Goal: Information Seeking & Learning: Learn about a topic

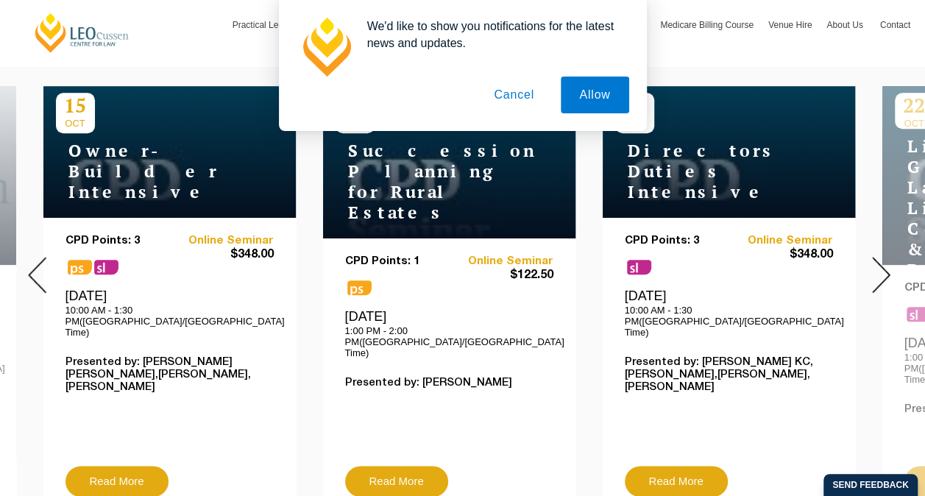
click at [883, 257] on img at bounding box center [881, 275] width 18 height 36
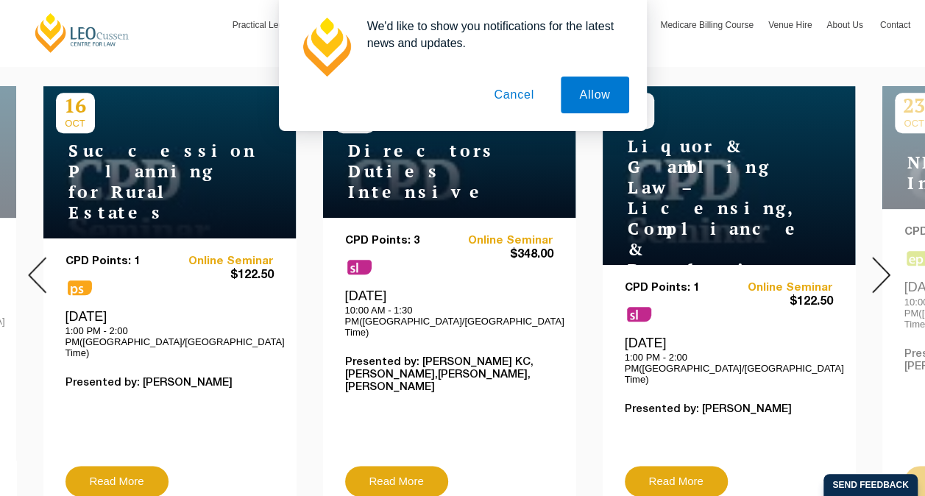
click at [883, 265] on img at bounding box center [881, 275] width 18 height 36
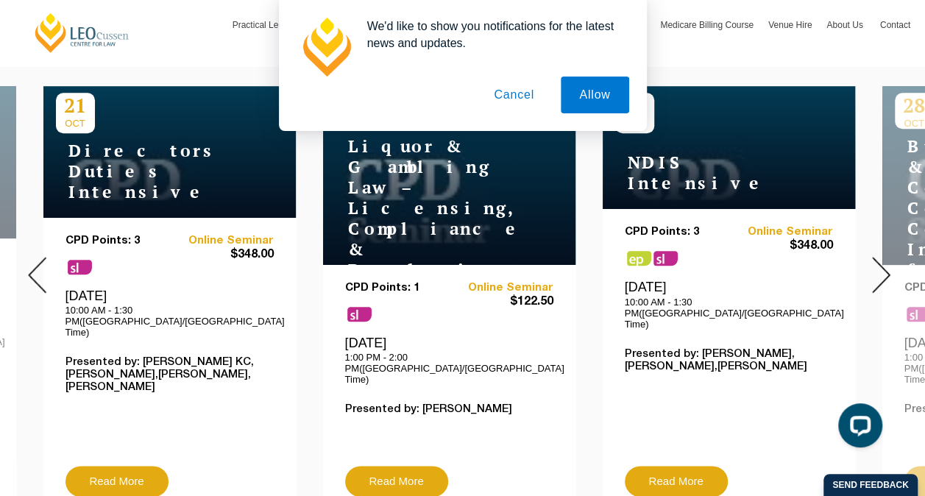
click at [883, 265] on img at bounding box center [881, 275] width 18 height 36
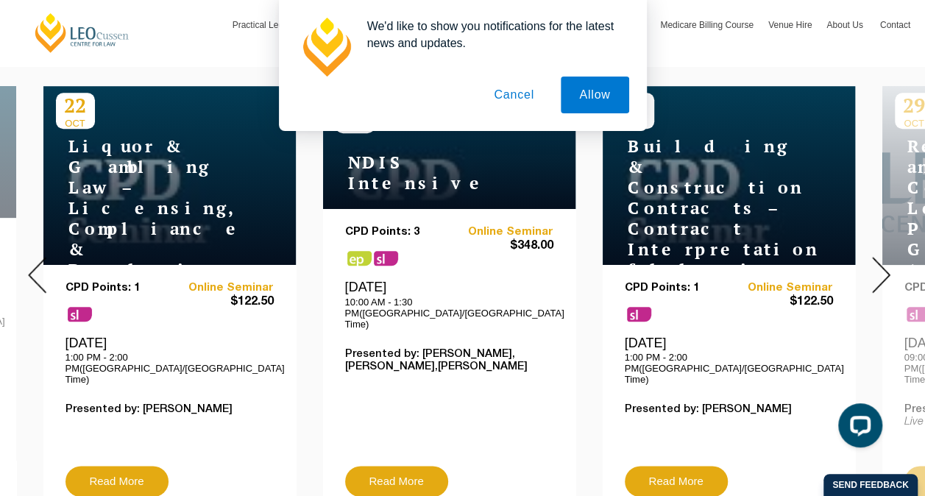
click at [882, 269] on img at bounding box center [881, 275] width 18 height 36
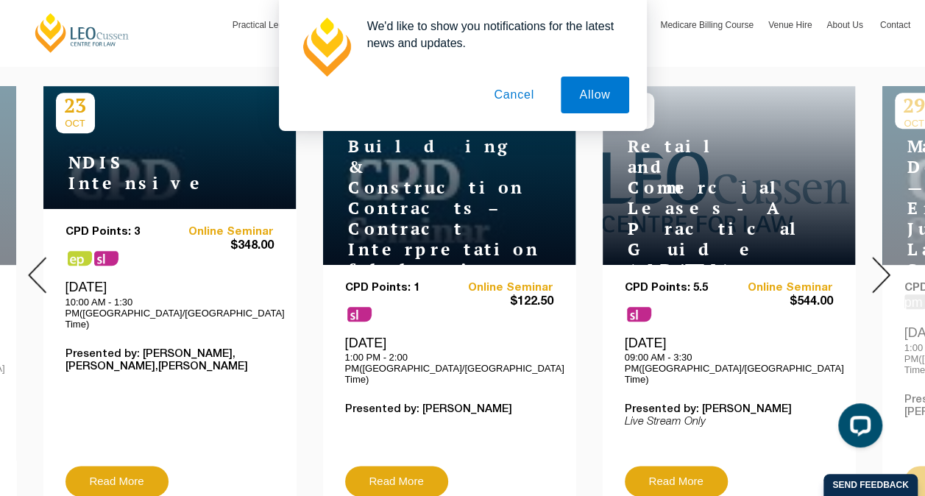
click at [882, 271] on img at bounding box center [881, 275] width 18 height 36
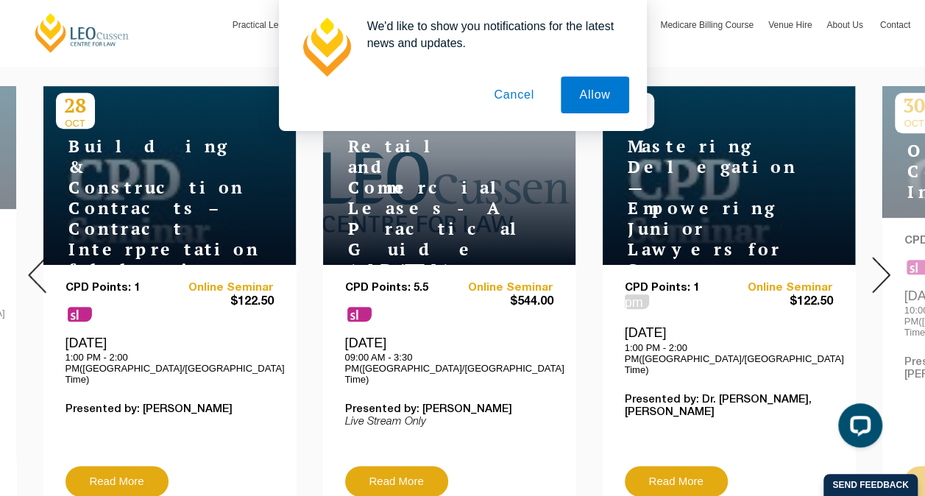
click at [882, 271] on img at bounding box center [881, 275] width 18 height 36
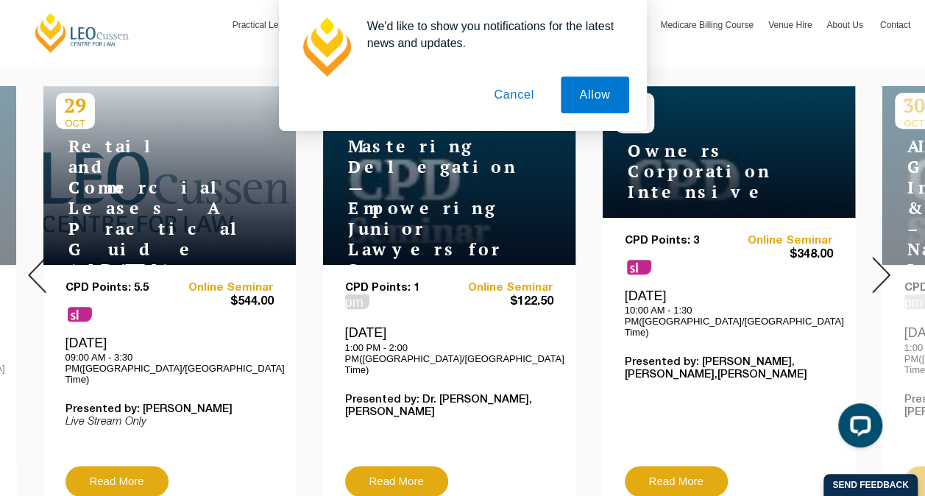
click at [882, 271] on img at bounding box center [881, 275] width 18 height 36
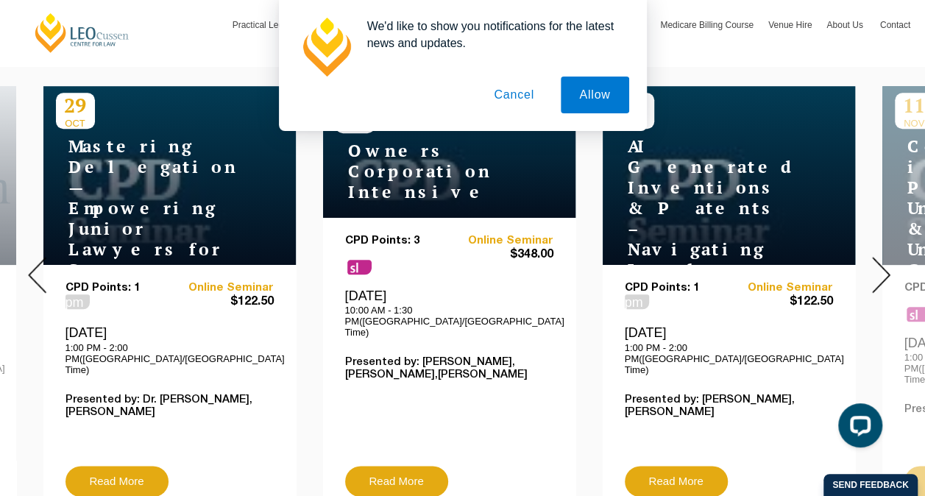
click at [882, 271] on img at bounding box center [881, 275] width 18 height 36
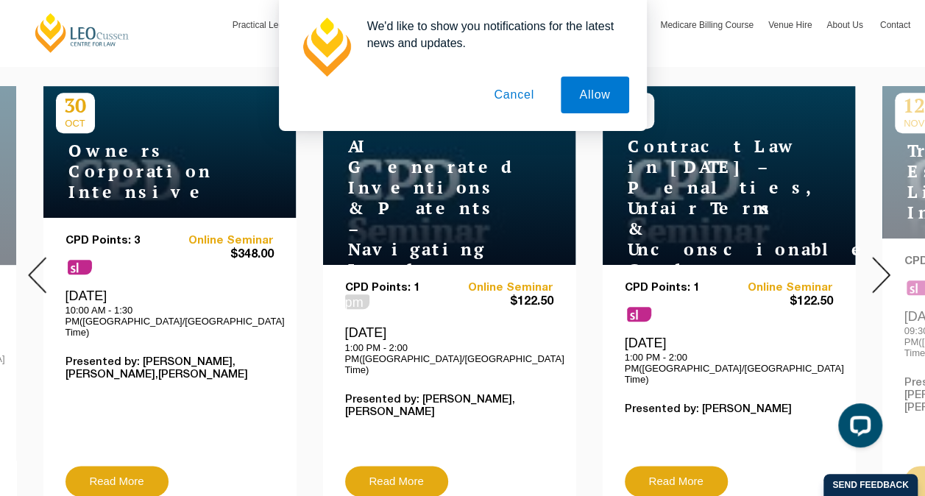
click at [882, 271] on img at bounding box center [881, 275] width 18 height 36
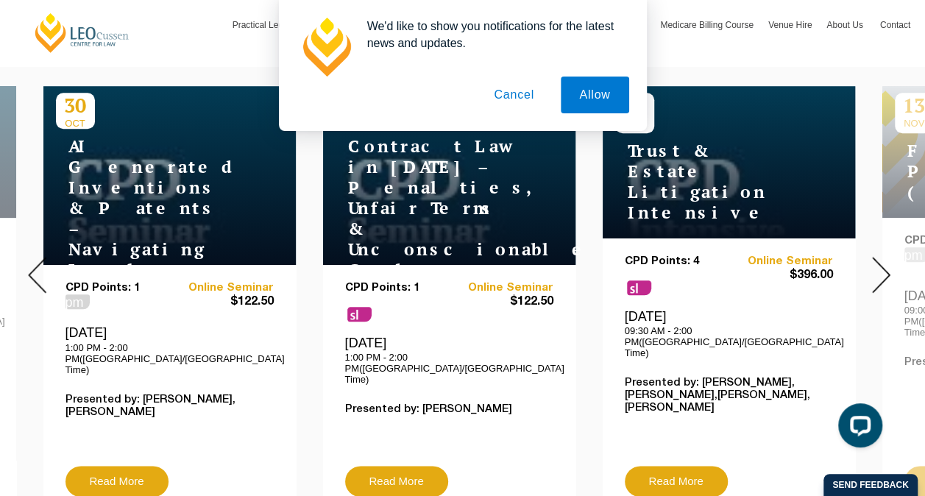
click at [882, 271] on img at bounding box center [881, 275] width 18 height 36
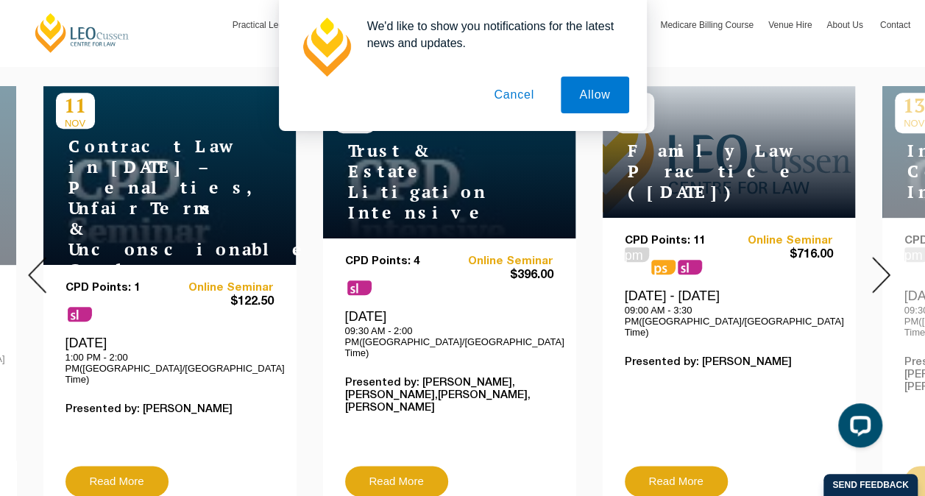
click at [882, 271] on img at bounding box center [881, 275] width 18 height 36
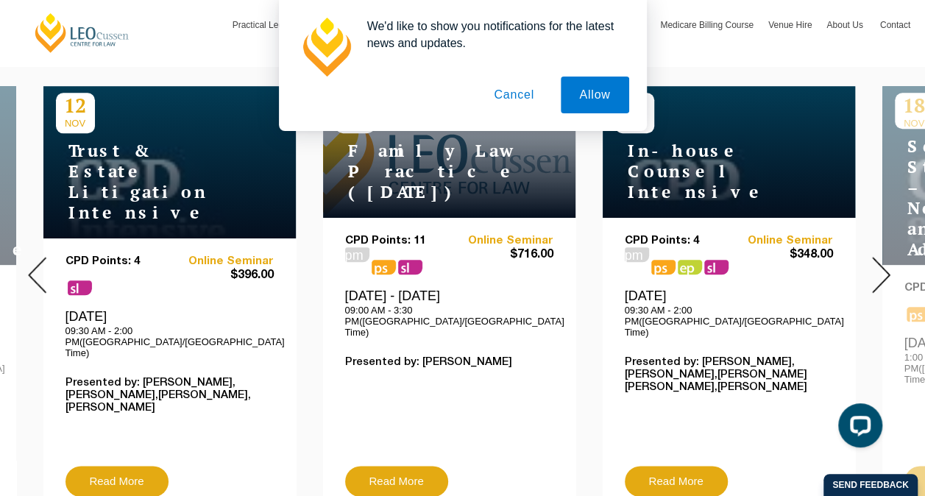
click at [882, 271] on img at bounding box center [881, 275] width 18 height 36
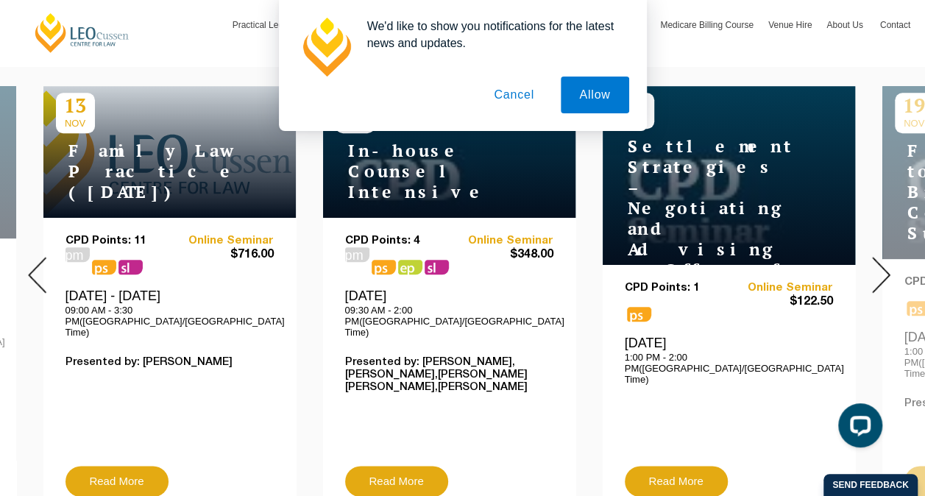
click at [882, 271] on img at bounding box center [881, 275] width 18 height 36
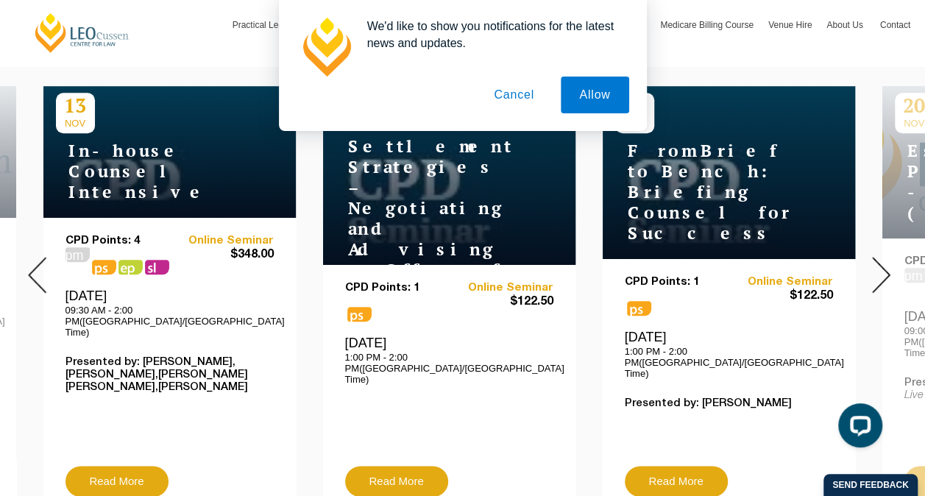
click at [882, 271] on img at bounding box center [881, 275] width 18 height 36
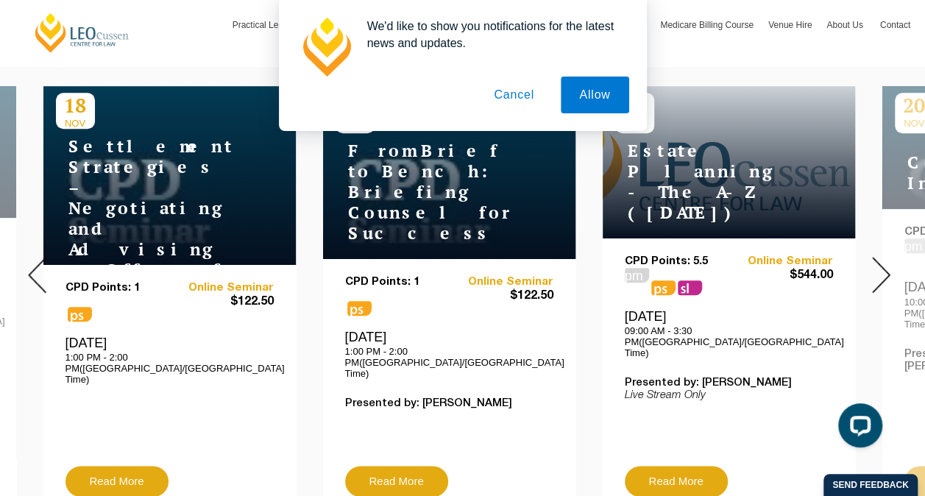
click at [882, 271] on img at bounding box center [881, 275] width 18 height 36
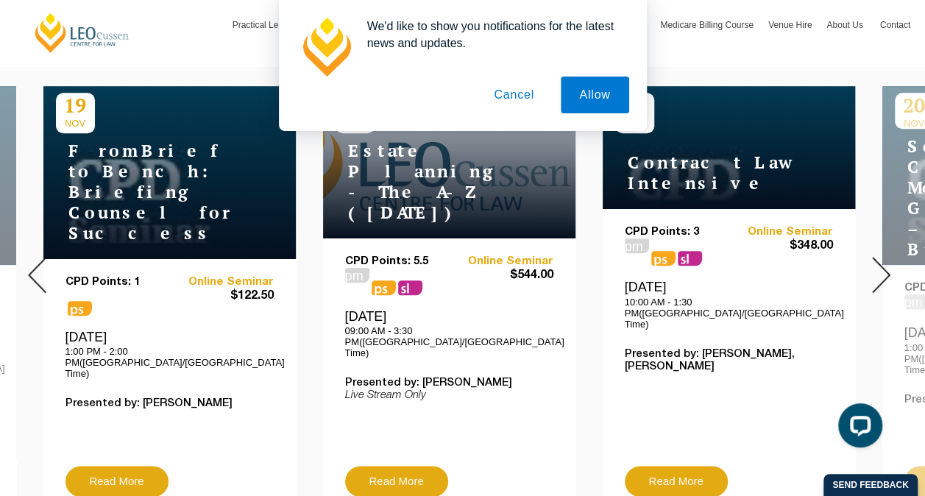
click at [882, 271] on img at bounding box center [881, 275] width 18 height 36
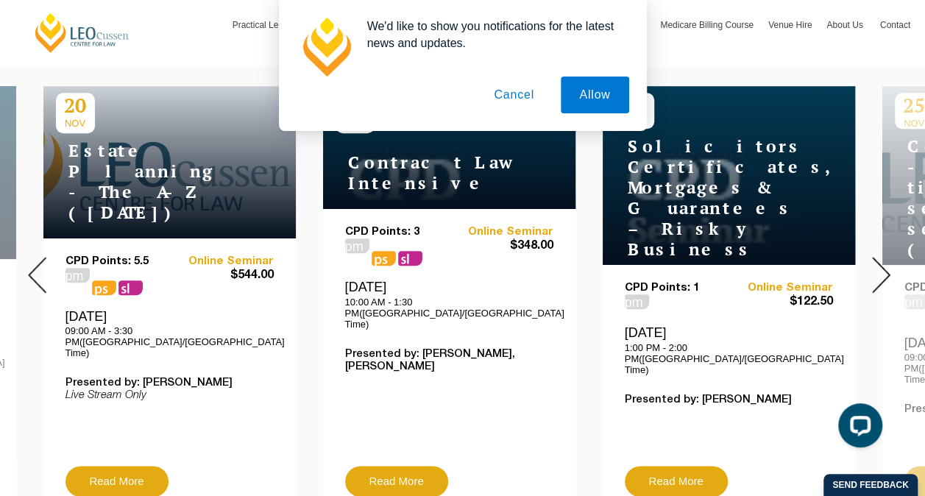
click at [877, 266] on img at bounding box center [881, 275] width 18 height 36
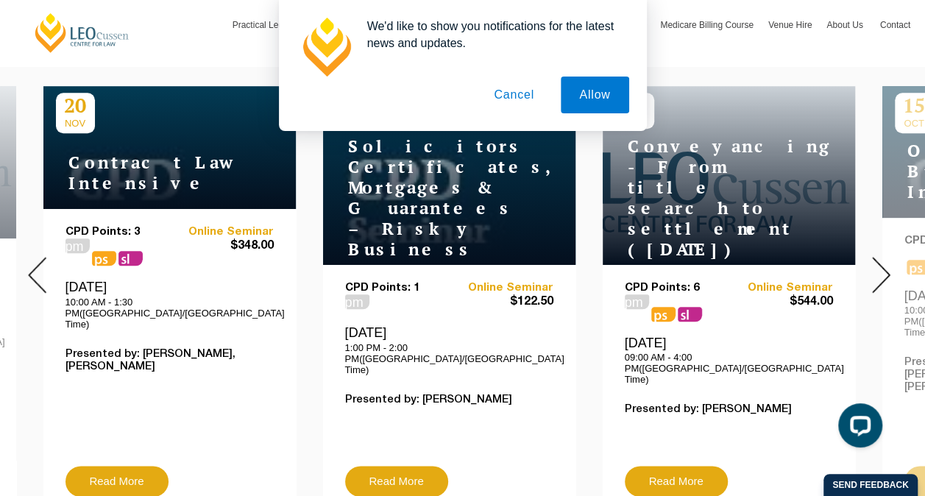
click at [877, 266] on img at bounding box center [881, 275] width 18 height 36
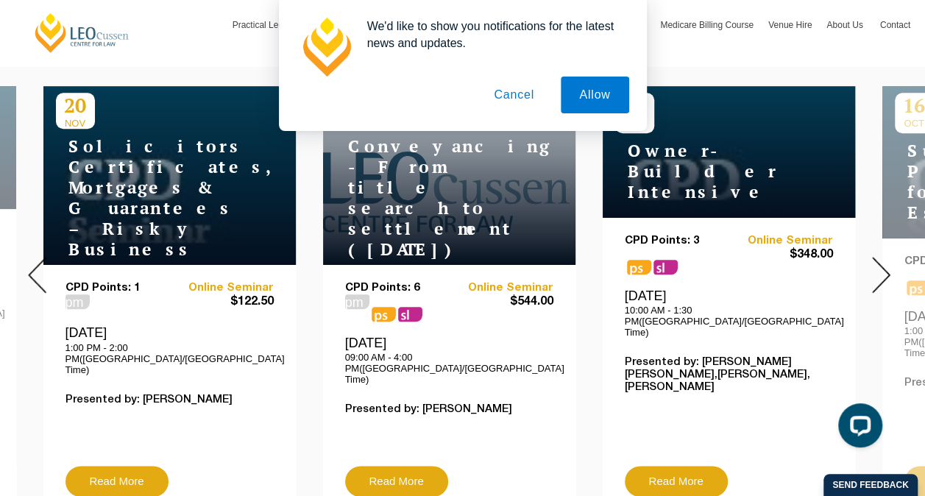
click at [877, 266] on img at bounding box center [881, 275] width 18 height 36
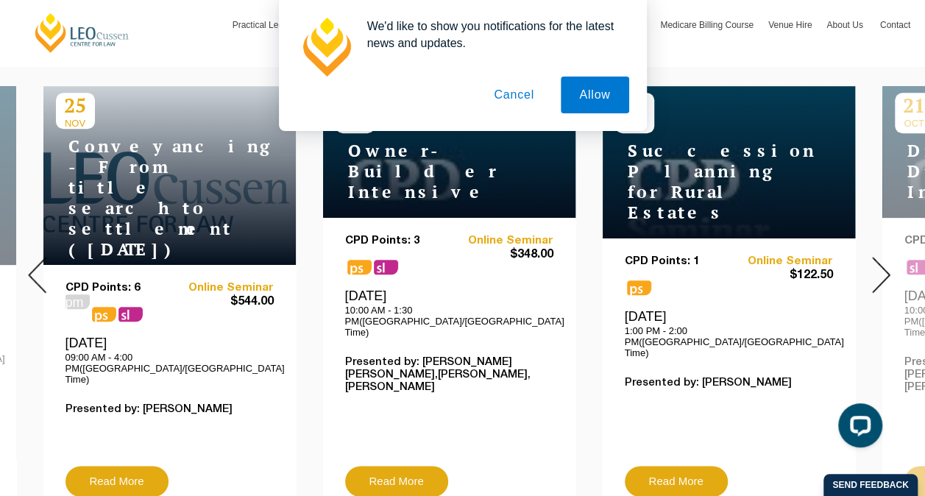
click at [877, 266] on img at bounding box center [881, 275] width 18 height 36
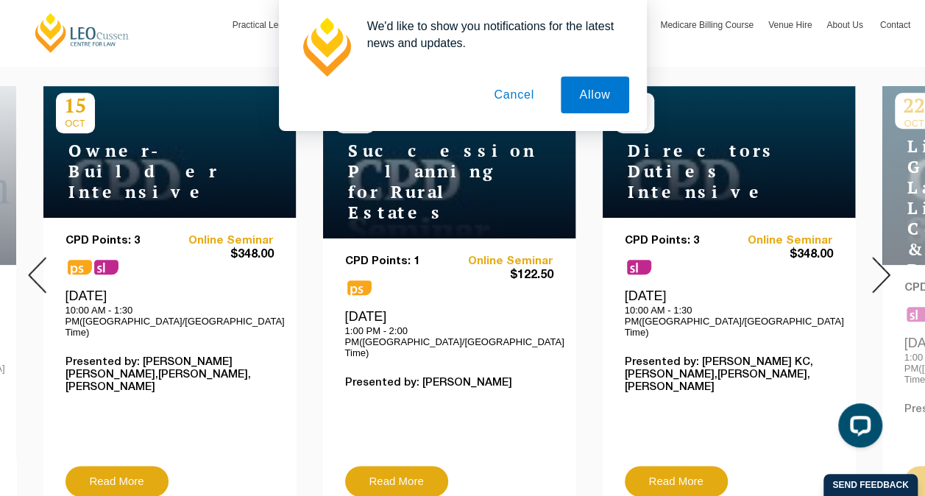
click at [877, 266] on img at bounding box center [881, 275] width 18 height 36
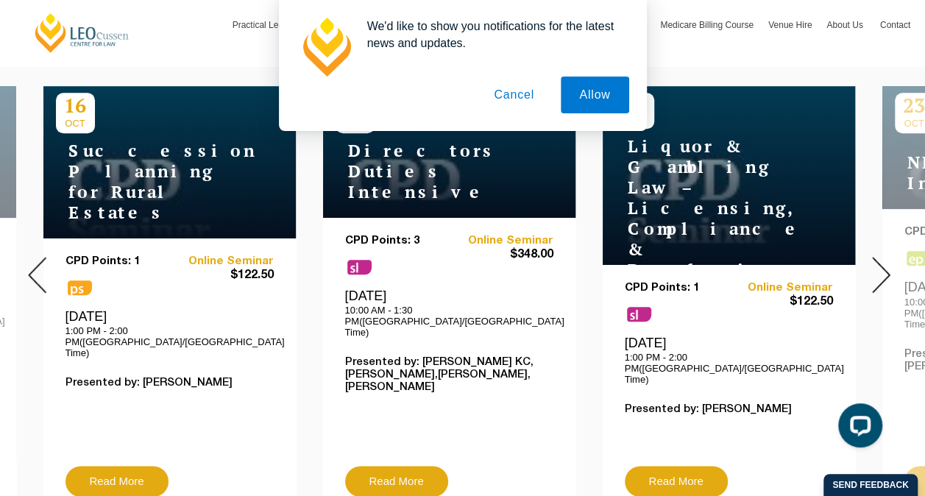
click at [877, 266] on img at bounding box center [881, 275] width 18 height 36
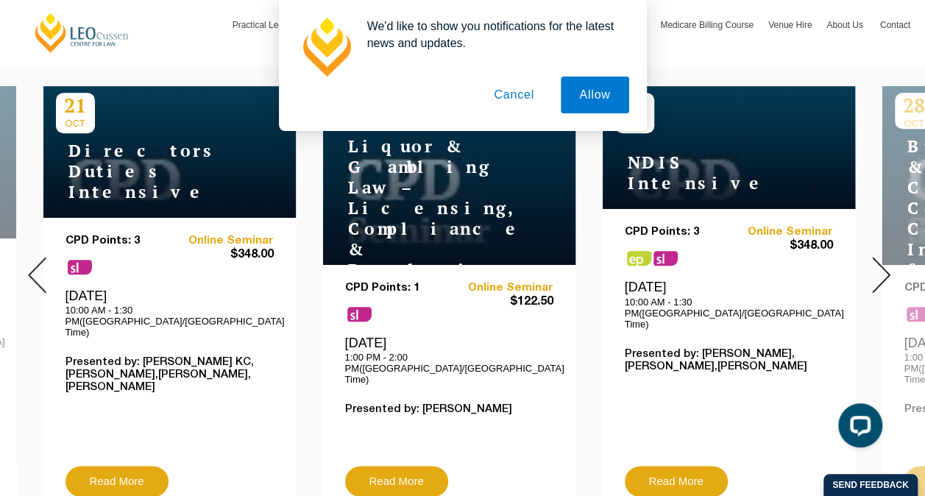
click at [877, 266] on img at bounding box center [881, 275] width 18 height 36
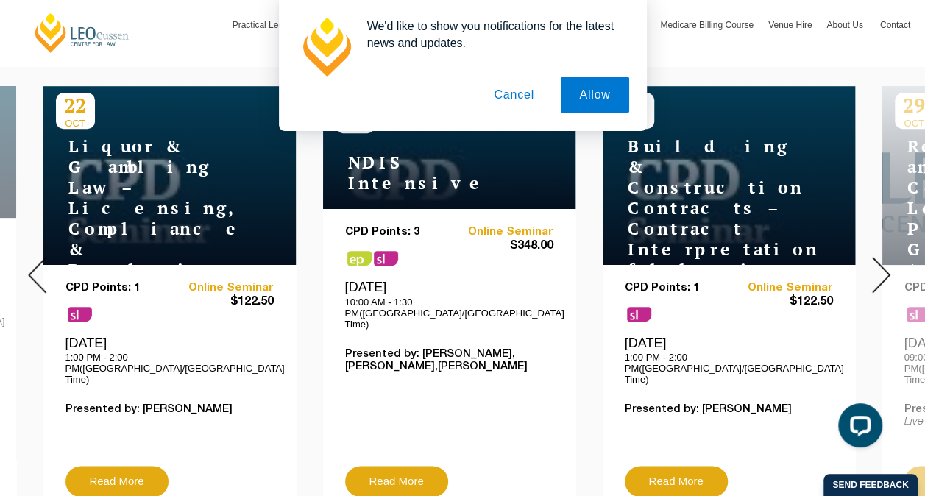
click at [498, 97] on button "Cancel" at bounding box center [514, 95] width 77 height 37
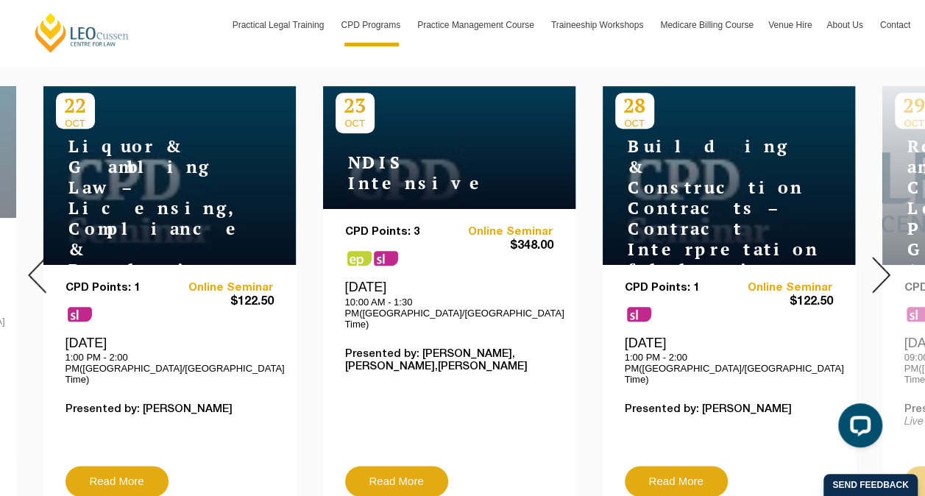
click at [891, 266] on div at bounding box center [881, 275] width 88 height 503
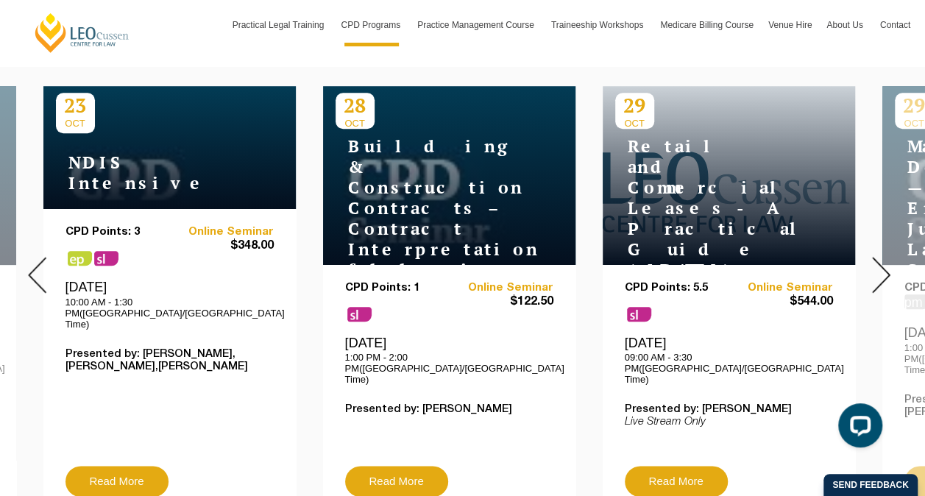
click at [891, 265] on div at bounding box center [881, 275] width 88 height 503
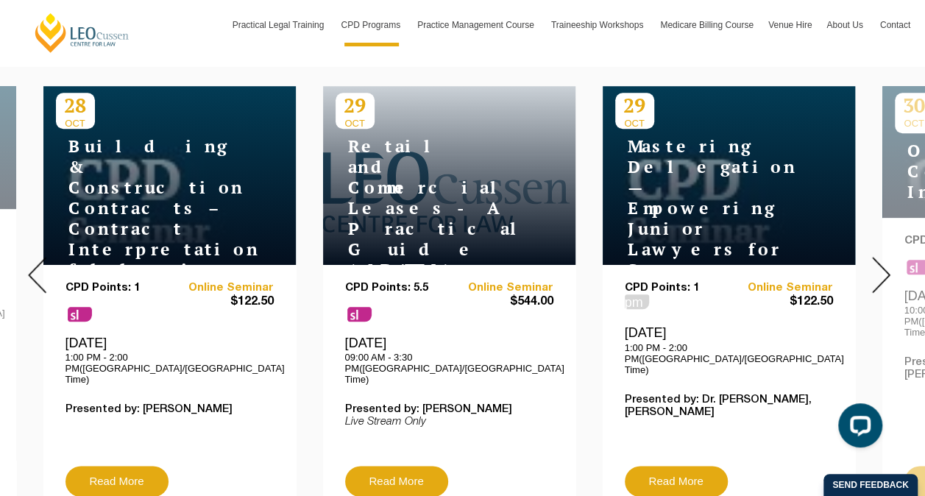
click at [891, 265] on div at bounding box center [881, 275] width 88 height 503
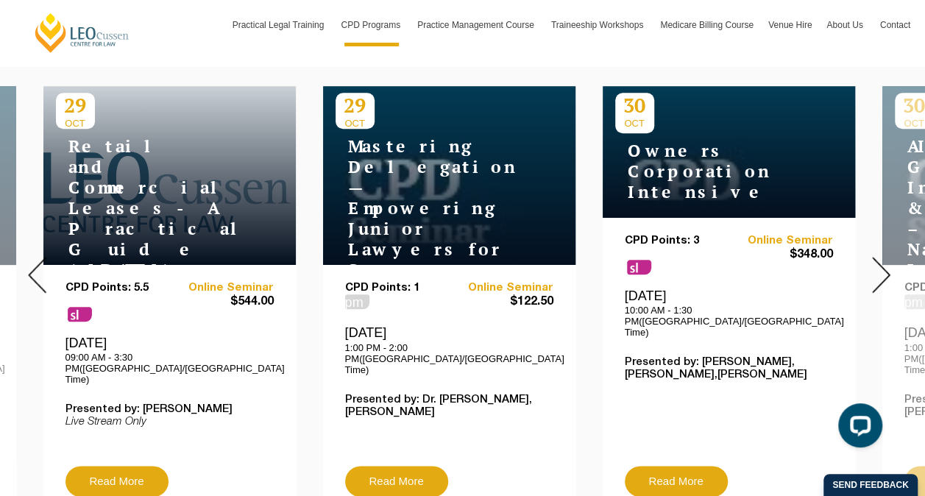
click at [891, 265] on div at bounding box center [881, 275] width 88 height 503
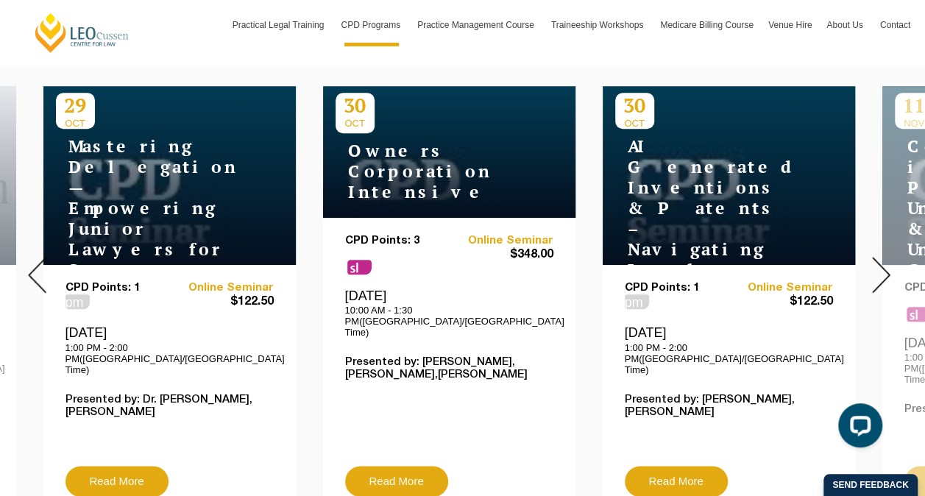
click at [891, 256] on div at bounding box center [881, 275] width 88 height 503
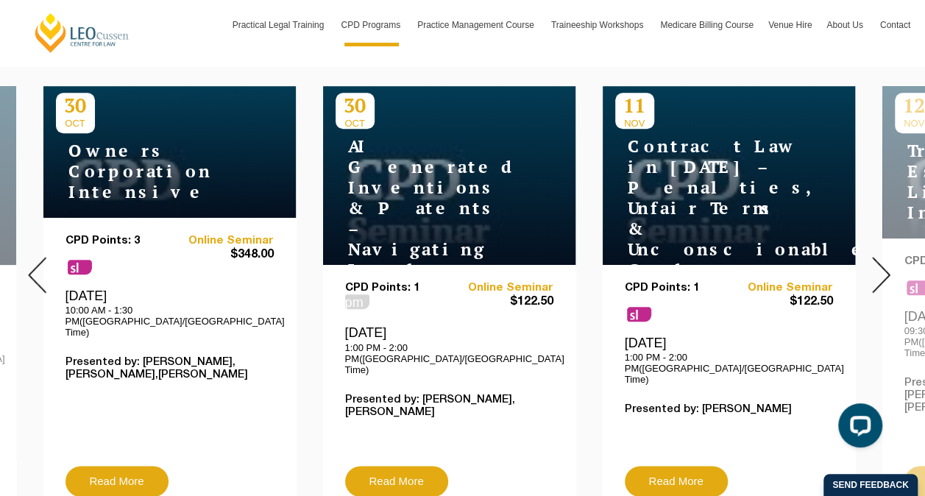
click at [891, 256] on div at bounding box center [881, 275] width 88 height 503
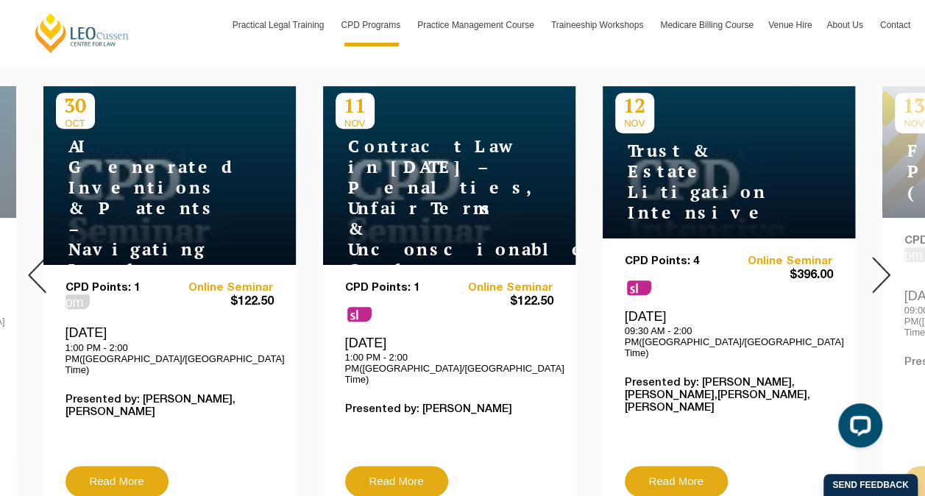
click at [888, 258] on img at bounding box center [881, 275] width 18 height 36
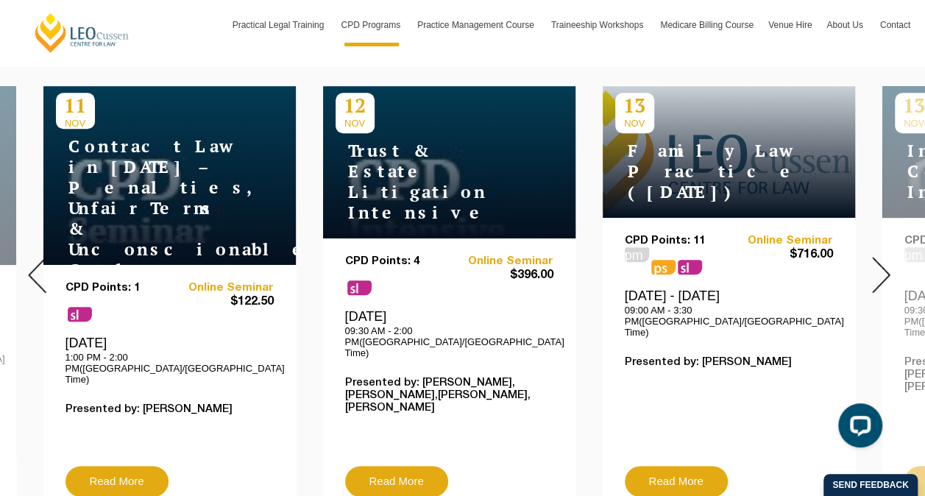
click at [888, 258] on img at bounding box center [881, 275] width 18 height 36
